Goal: Transaction & Acquisition: Purchase product/service

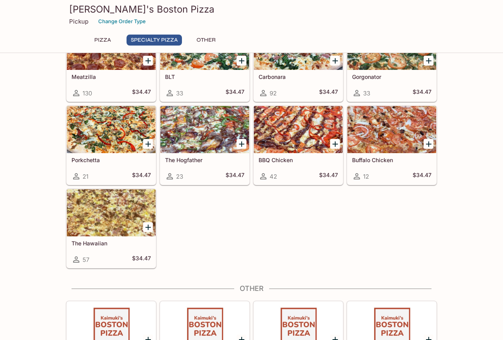
scroll to position [493, 0]
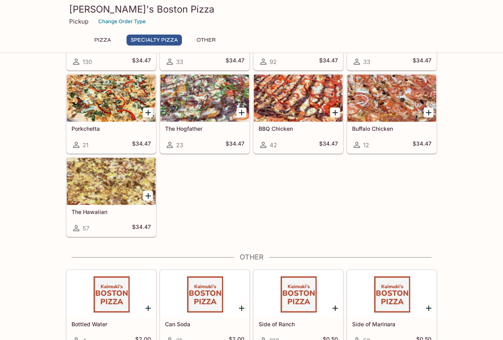
click at [193, 121] on div at bounding box center [204, 98] width 89 height 47
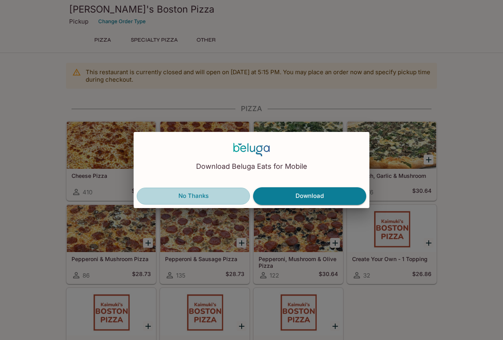
click at [233, 200] on button "No Thanks" at bounding box center [193, 196] width 113 height 16
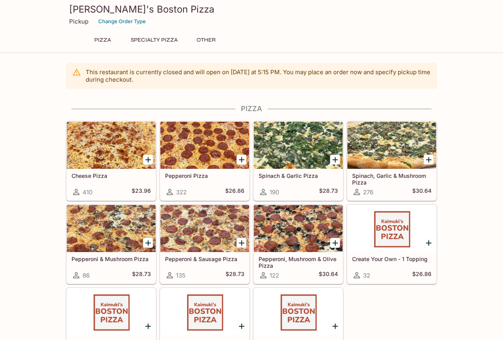
click at [128, 163] on div at bounding box center [111, 145] width 89 height 47
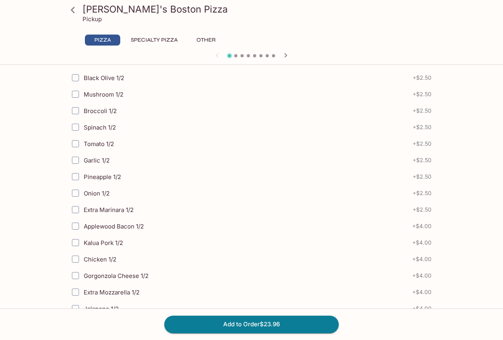
scroll to position [256, 0]
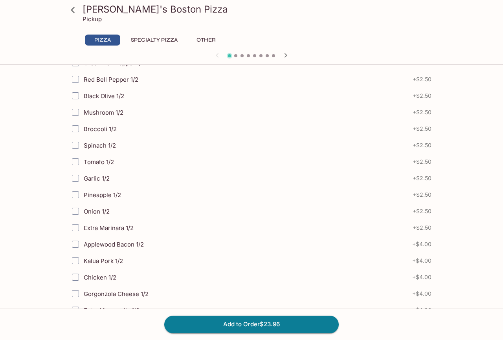
click at [103, 131] on span "Broccoli 1/2" at bounding box center [100, 128] width 33 height 7
click at [83, 131] on input "Broccoli 1/2" at bounding box center [76, 129] width 16 height 16
checkbox input "true"
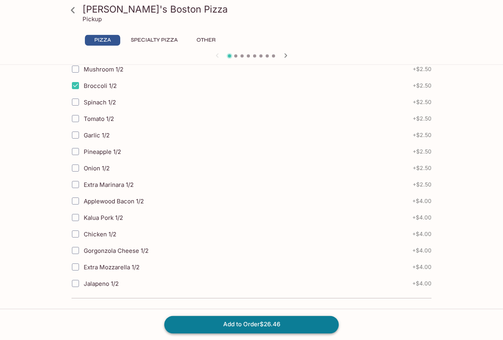
scroll to position [300, 0]
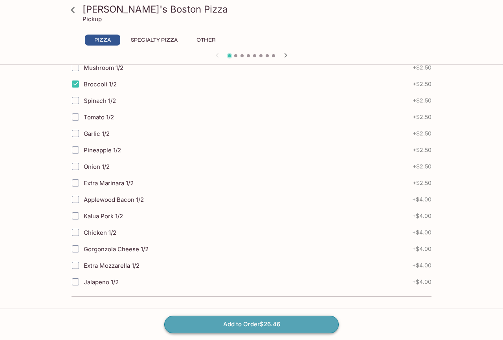
click at [247, 325] on button "Add to Order $26.46" at bounding box center [251, 324] width 174 height 17
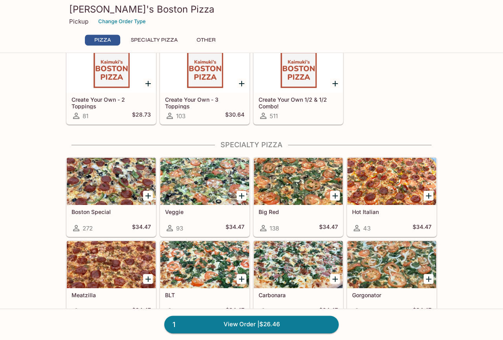
scroll to position [224, 0]
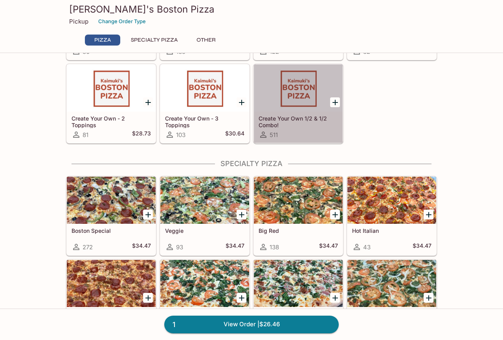
click at [291, 96] on div at bounding box center [298, 87] width 89 height 47
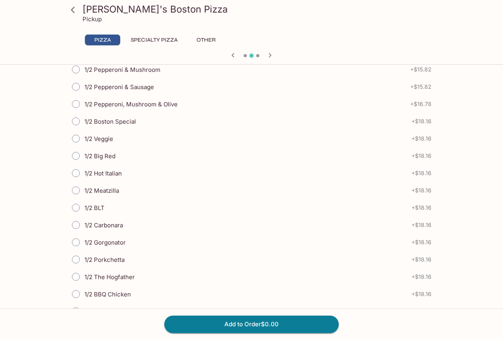
scroll to position [269, 0]
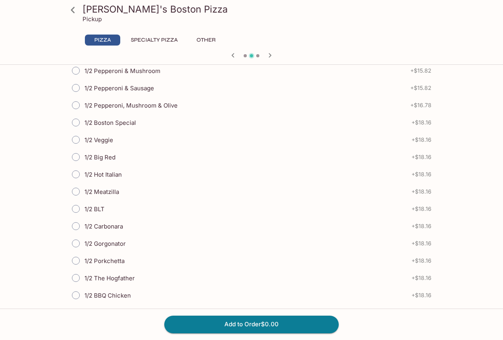
click at [92, 120] on span "1/2 Boston Special" at bounding box center [109, 122] width 51 height 7
click at [84, 120] on input "1/2 Boston Special" at bounding box center [76, 122] width 16 height 16
radio input "true"
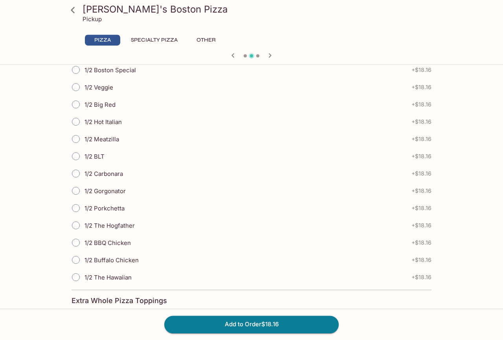
scroll to position [716, 0]
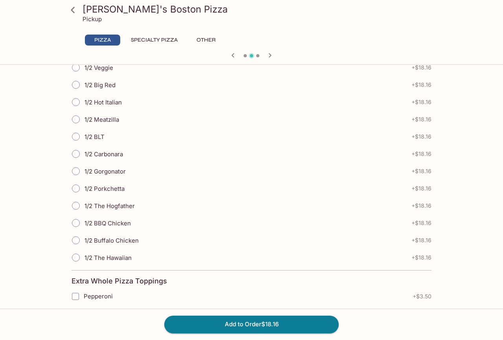
click at [127, 225] on span "1/2 BBQ Chicken" at bounding box center [107, 223] width 46 height 7
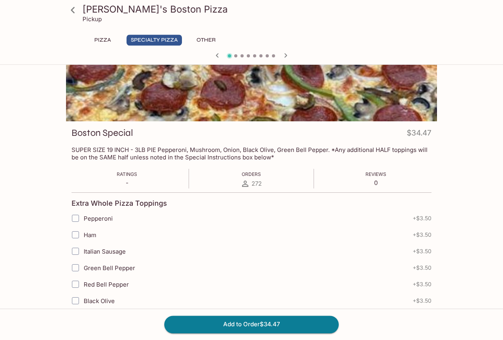
scroll to position [0, 0]
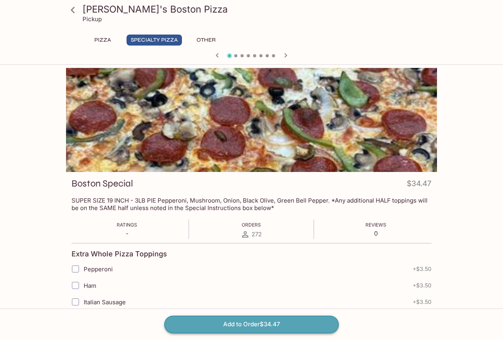
click at [260, 323] on button "Add to Order $34.47" at bounding box center [251, 324] width 174 height 17
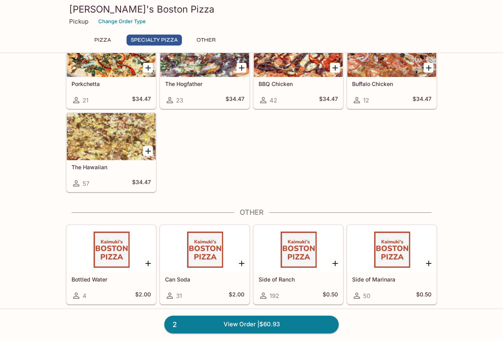
scroll to position [541, 0]
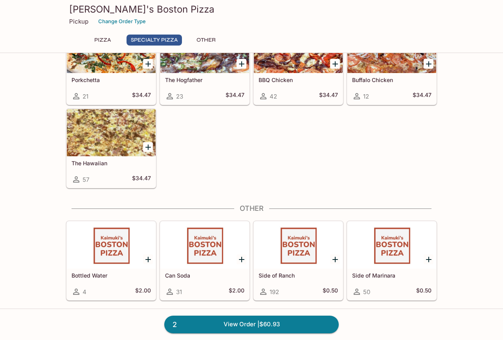
click at [309, 264] on div at bounding box center [298, 245] width 89 height 47
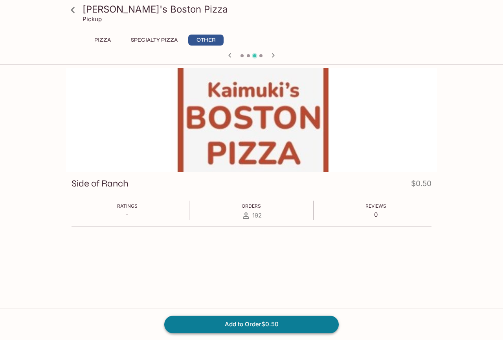
click at [290, 330] on button "Add to Order $0.50" at bounding box center [251, 324] width 174 height 17
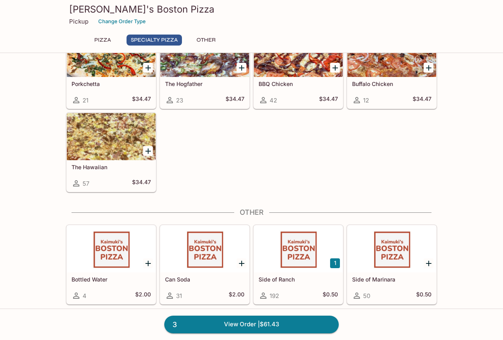
scroll to position [541, 0]
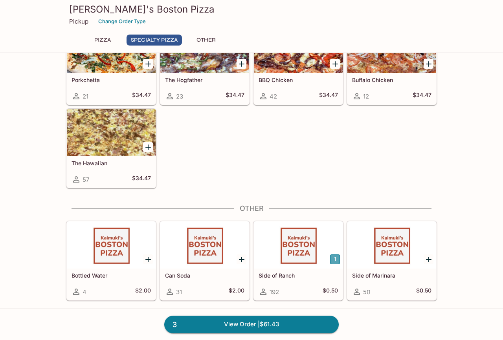
click at [331, 257] on button "1" at bounding box center [335, 260] width 10 height 10
click at [336, 262] on button "2" at bounding box center [335, 260] width 10 height 10
click at [335, 263] on button "3" at bounding box center [335, 260] width 10 height 10
click at [335, 263] on button "4" at bounding box center [335, 260] width 10 height 10
click at [335, 263] on button "5" at bounding box center [335, 260] width 10 height 10
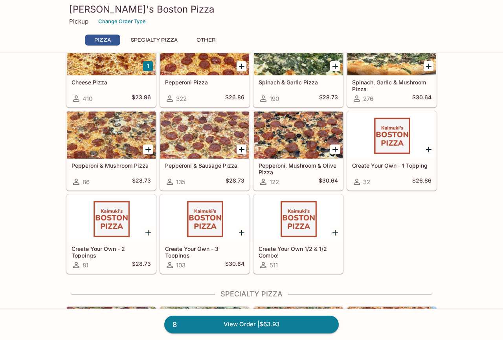
scroll to position [0, 0]
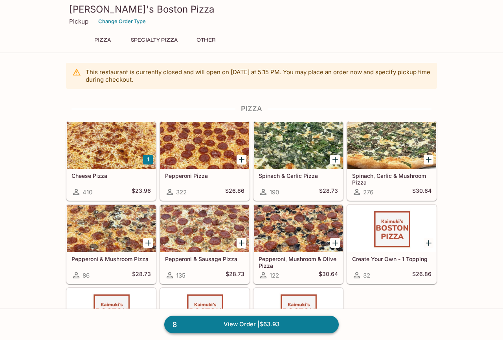
click at [264, 327] on link "8 View Order | $63.93" at bounding box center [251, 324] width 174 height 17
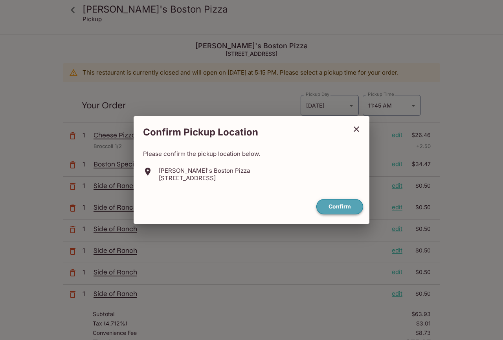
click at [346, 207] on button "Confirm" at bounding box center [339, 206] width 47 height 15
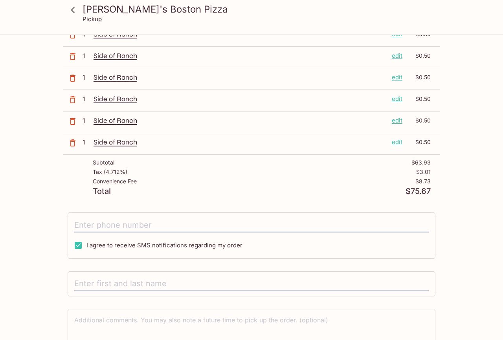
scroll to position [196, 0]
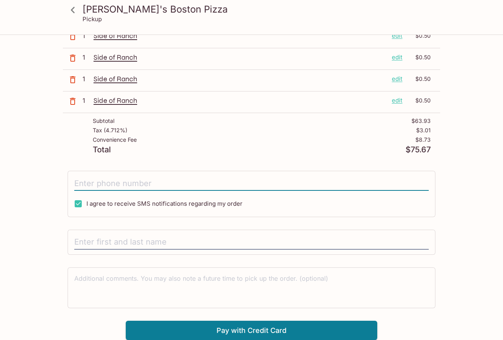
click at [166, 176] on input "tel" at bounding box center [251, 183] width 354 height 15
type input "(469) 631-8499"
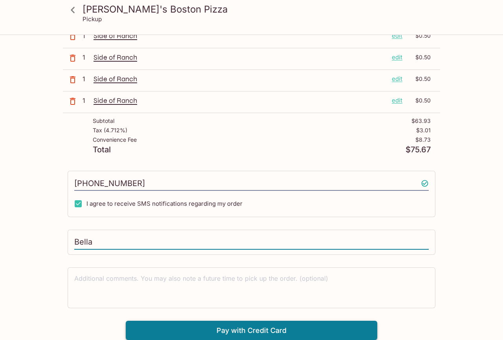
type input "Bella"
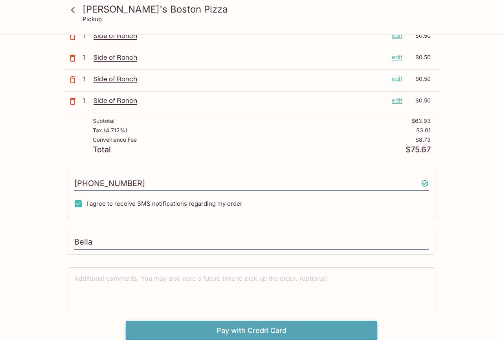
click at [225, 328] on button "Pay with Credit Card" at bounding box center [251, 331] width 251 height 20
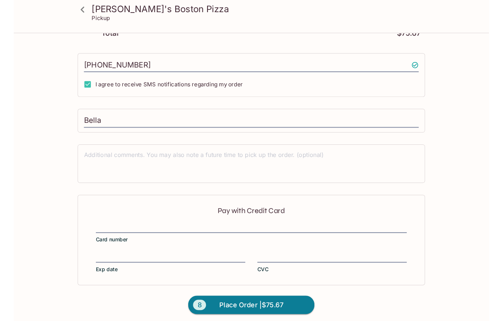
scroll to position [311, 0]
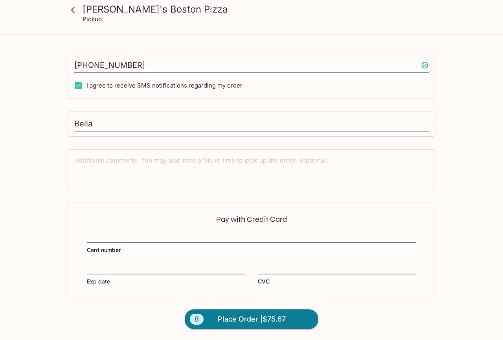
click at [192, 232] on div "Pay with Credit Card Card number Exp date CVC" at bounding box center [252, 251] width 368 height 96
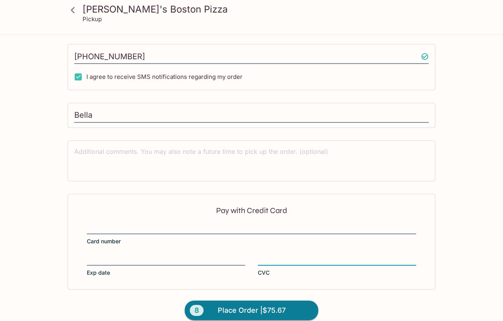
scroll to position [330, 0]
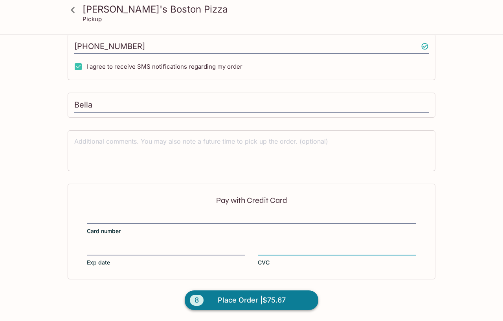
click at [224, 298] on span "Place Order | $75.67" at bounding box center [252, 300] width 68 height 13
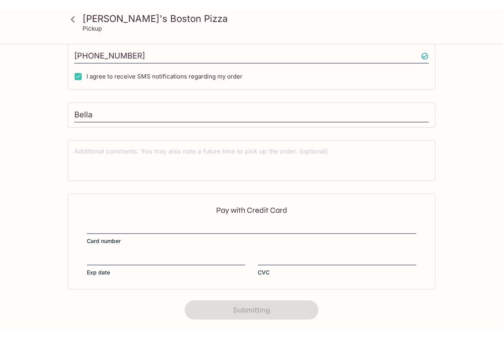
scroll to position [0, 0]
